Goal: Task Accomplishment & Management: Manage account settings

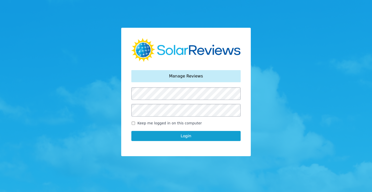
click at [134, 123] on input "Keep me logged in on this computer" at bounding box center [133, 123] width 4 height 3
checkbox input "true"
click at [191, 137] on button "Login" at bounding box center [185, 136] width 109 height 10
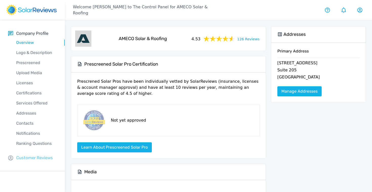
click at [26, 158] on p "Customer Reviews" at bounding box center [34, 158] width 37 height 6
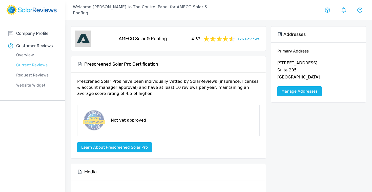
click at [27, 67] on p "Current Reviews" at bounding box center [36, 65] width 57 height 6
